Goal: Task Accomplishment & Management: Use online tool/utility

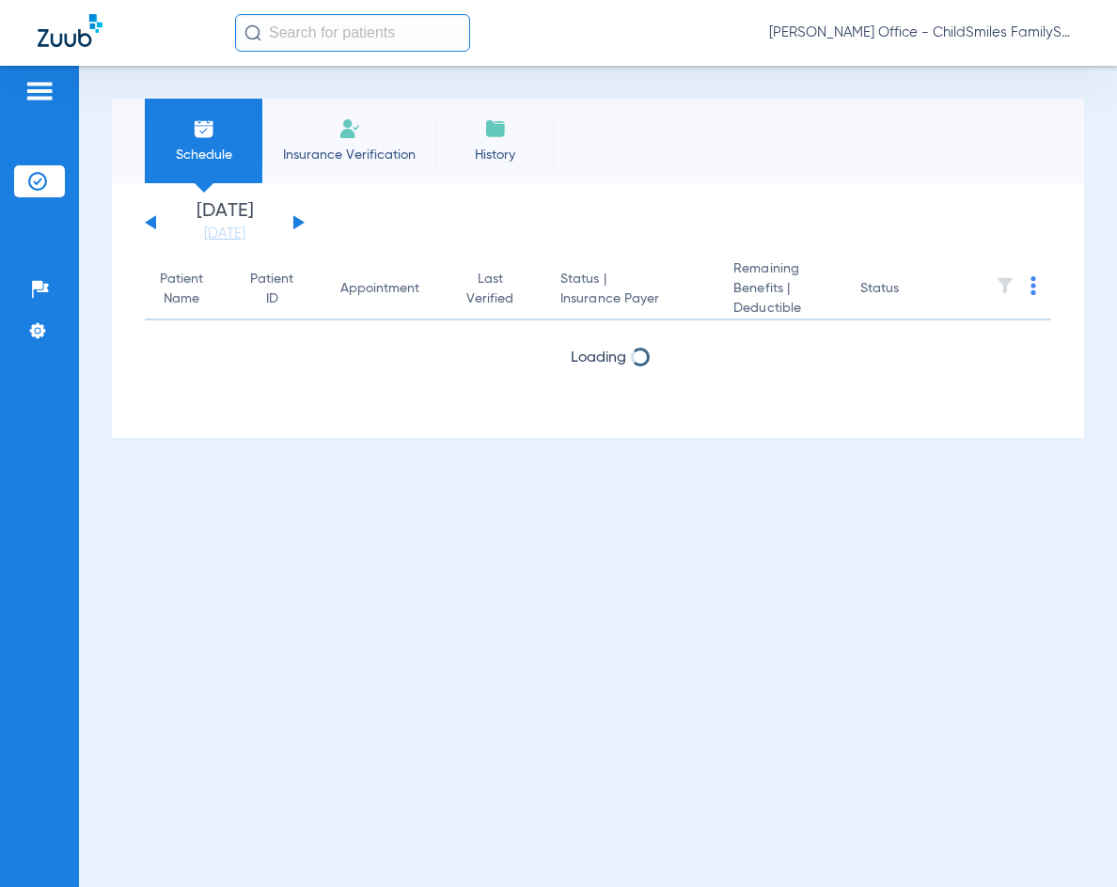
click at [316, 27] on input "text" at bounding box center [352, 33] width 235 height 38
drag, startPoint x: 377, startPoint y: 781, endPoint x: 391, endPoint y: 560, distance: 221.3
click at [377, 777] on div "Schedule Insurance Verification History Last Appt. Sync Time: [DATE] - 03:47 PM…" at bounding box center [598, 476] width 1038 height 821
click at [312, 35] on input "text" at bounding box center [352, 33] width 235 height 38
paste input "2544312"
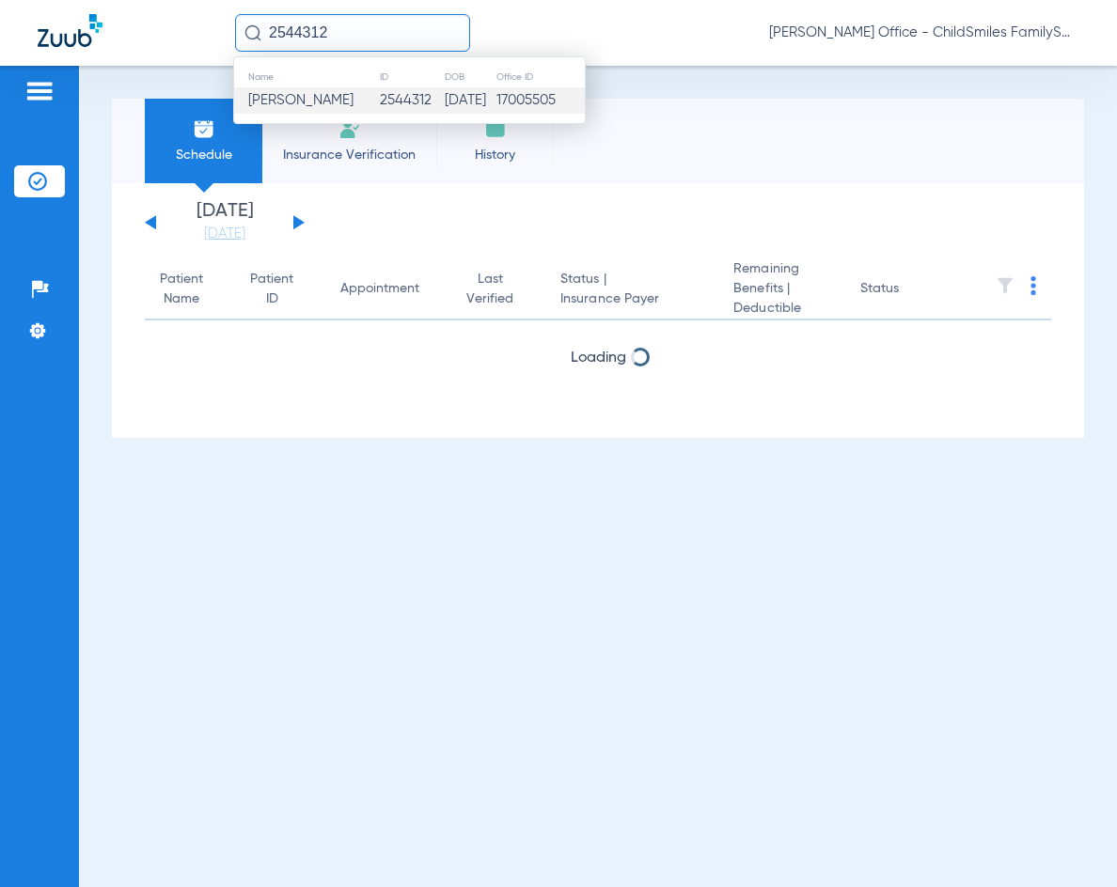
type input "2544312"
click at [396, 102] on td "2544312" at bounding box center [411, 100] width 65 height 26
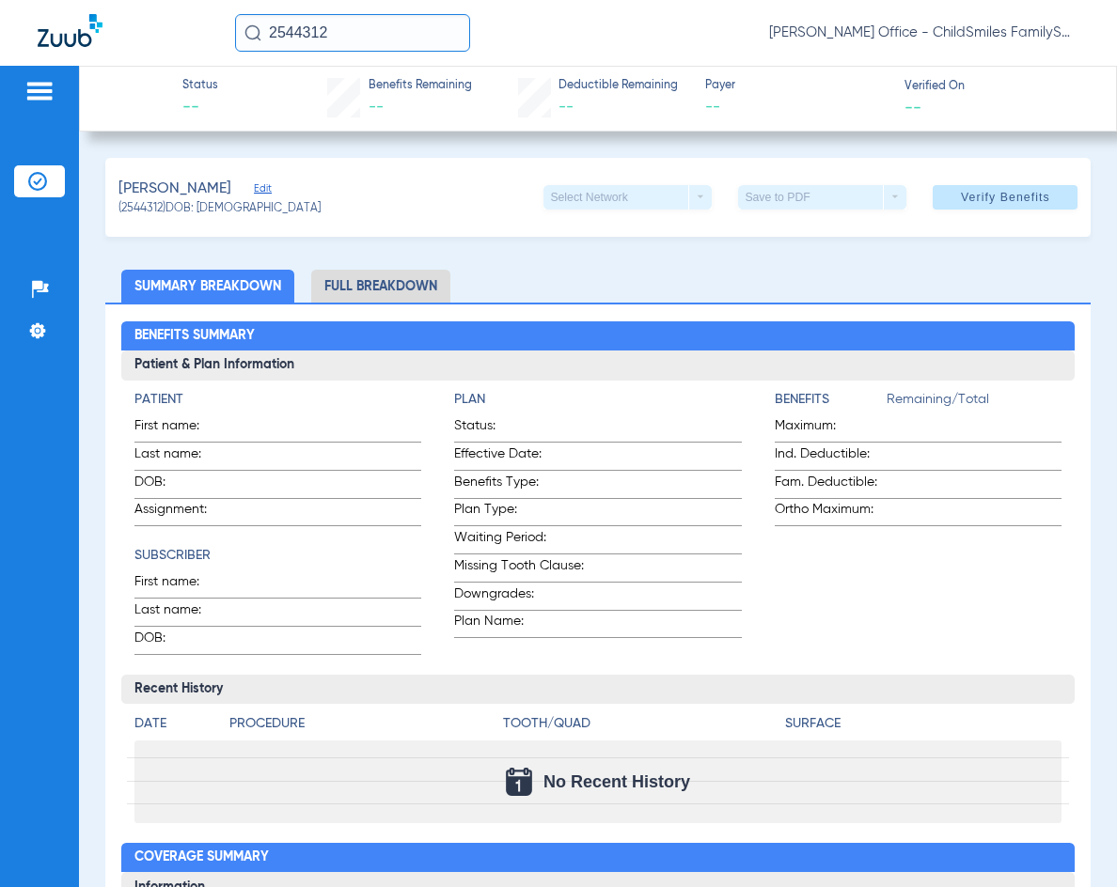
click at [271, 188] on span "Edit" at bounding box center [262, 191] width 17 height 18
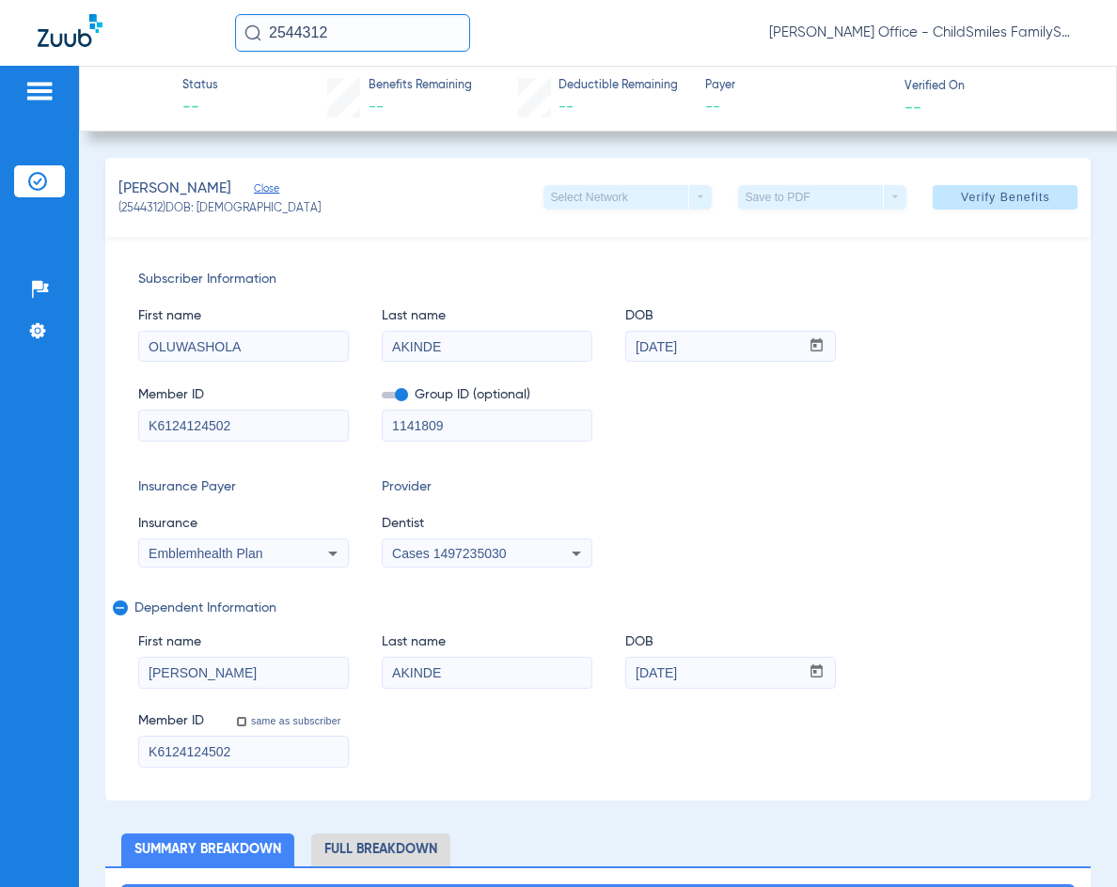
click at [476, 555] on span "Cases 1497235030" at bounding box center [449, 553] width 114 height 15
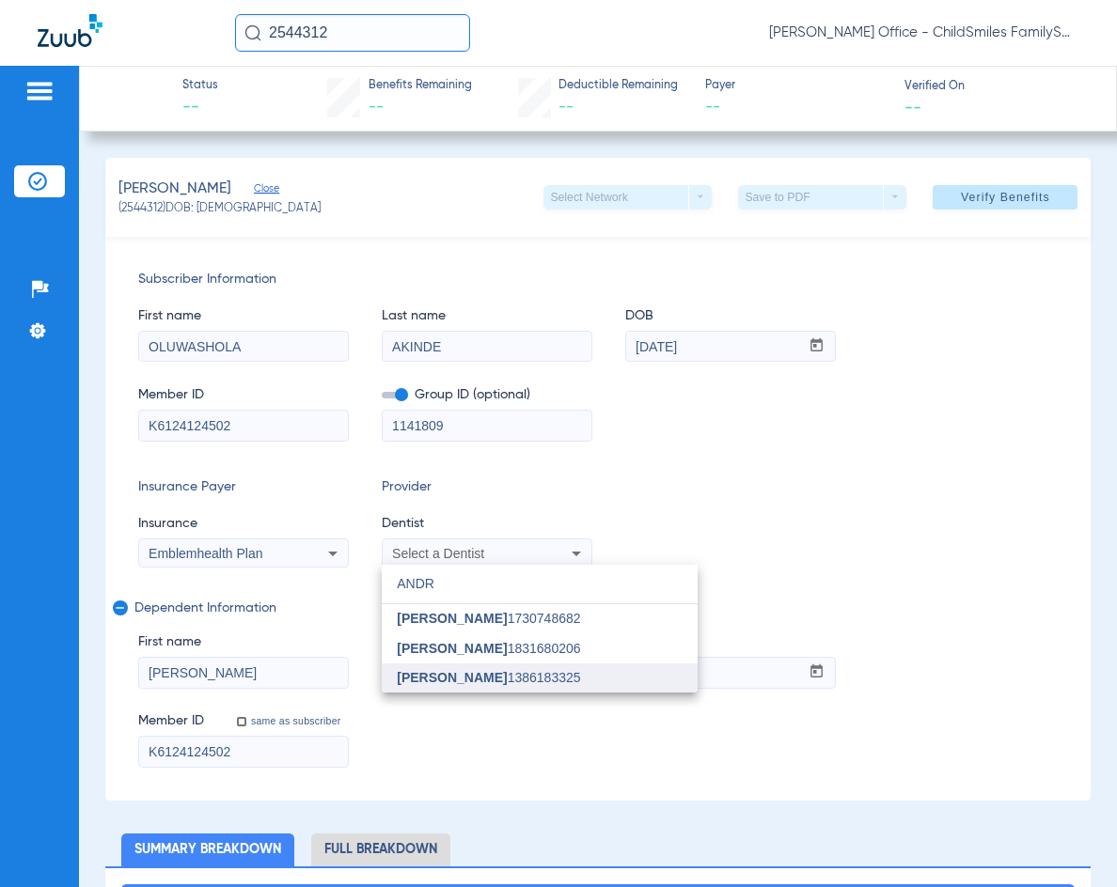
type input "ANDR"
click at [654, 684] on mat-option "[PERSON_NAME] 1386183325" at bounding box center [540, 679] width 316 height 30
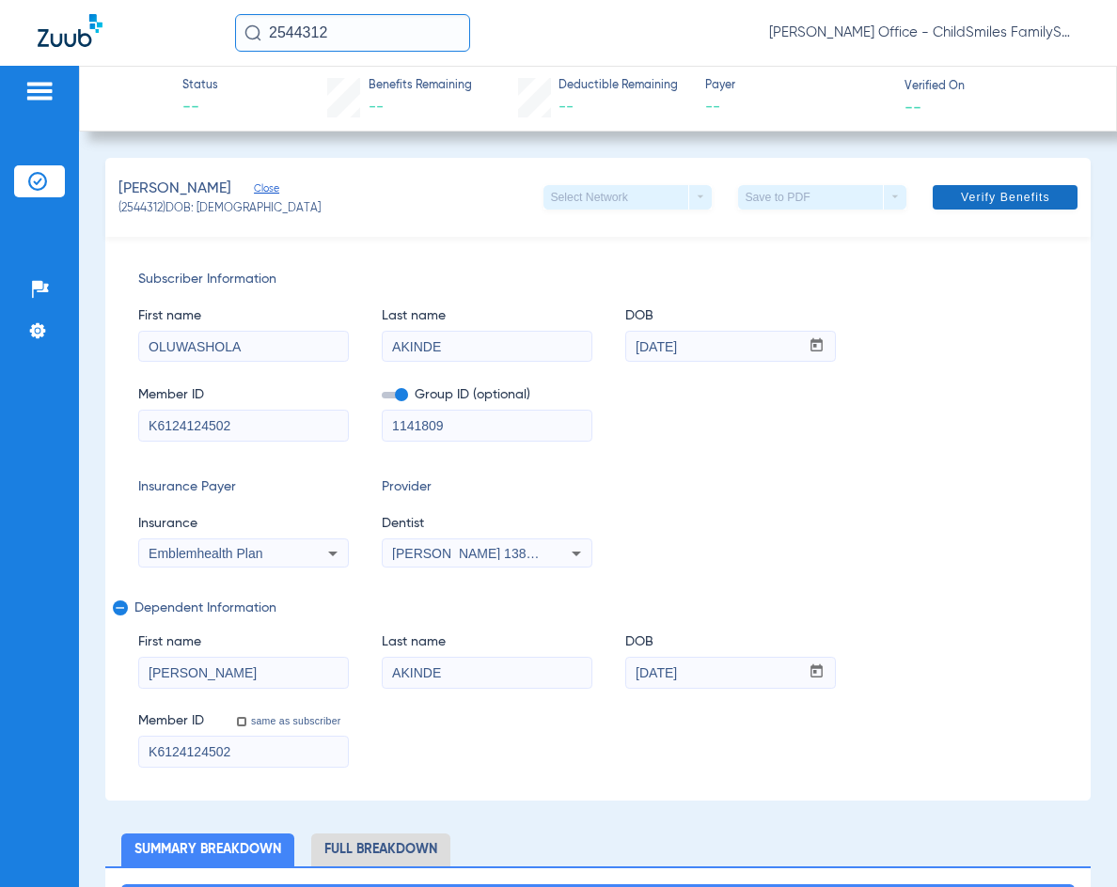
click at [993, 202] on span "Verify Benefits" at bounding box center [1005, 197] width 89 height 15
click at [1003, 191] on app-verify-button "Verify Benefits" at bounding box center [1004, 197] width 147 height 24
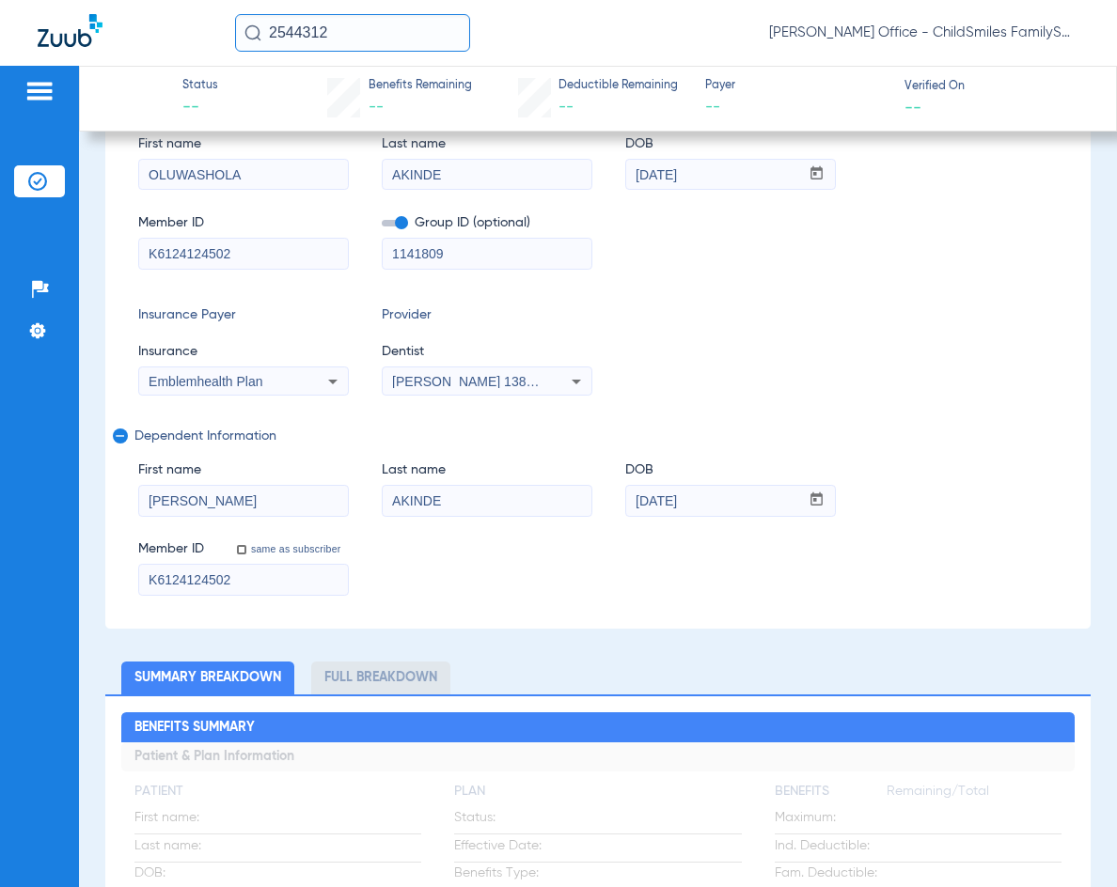
scroll to position [188, 0]
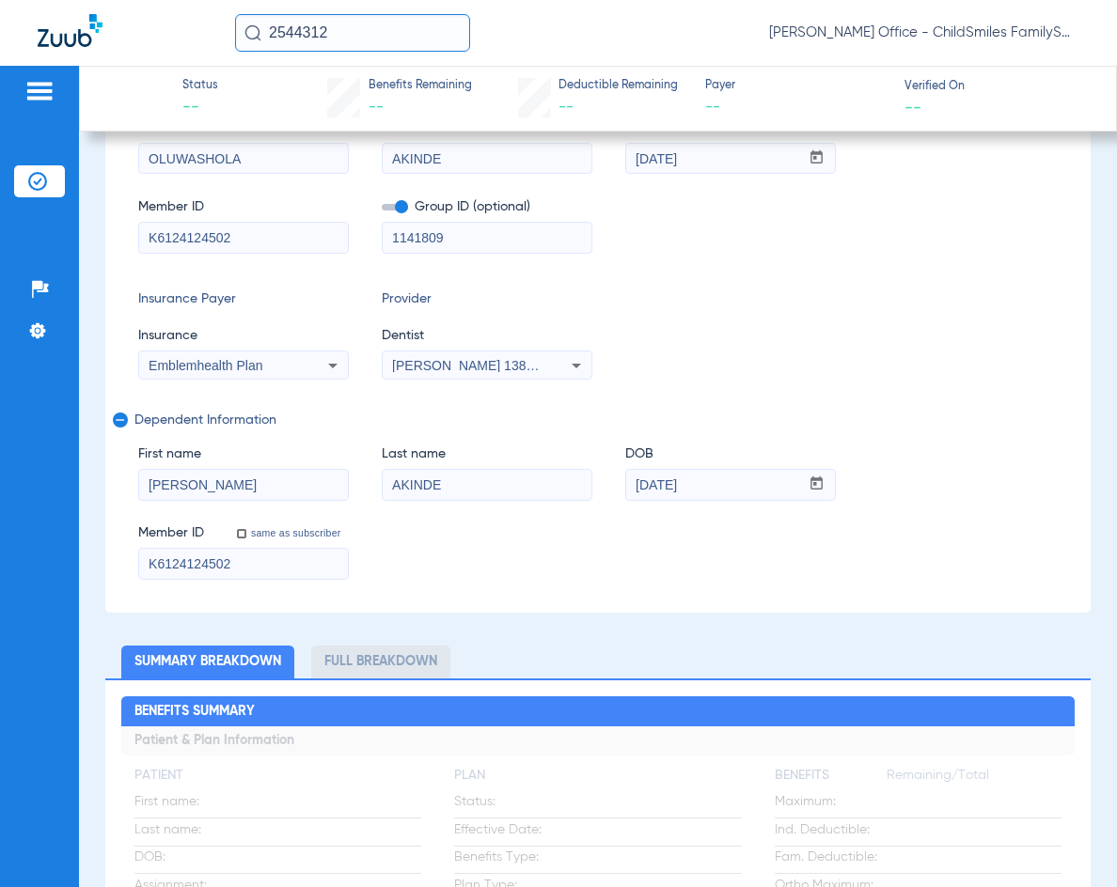
click at [380, 653] on li "Full Breakdown" at bounding box center [380, 662] width 139 height 33
